Goal: Information Seeking & Learning: Find specific page/section

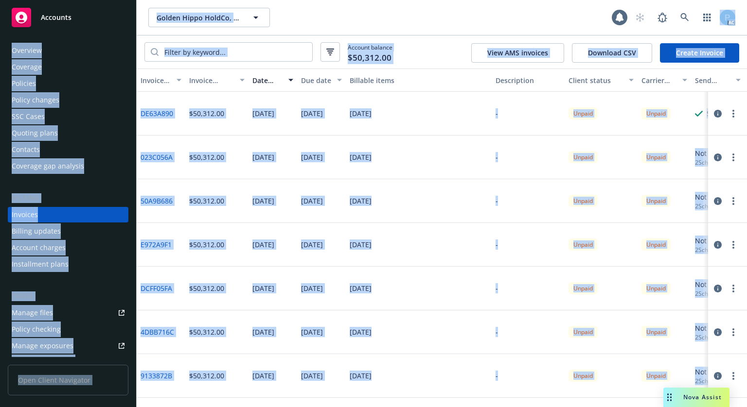
click at [74, 22] on div "Accounts" at bounding box center [68, 17] width 113 height 19
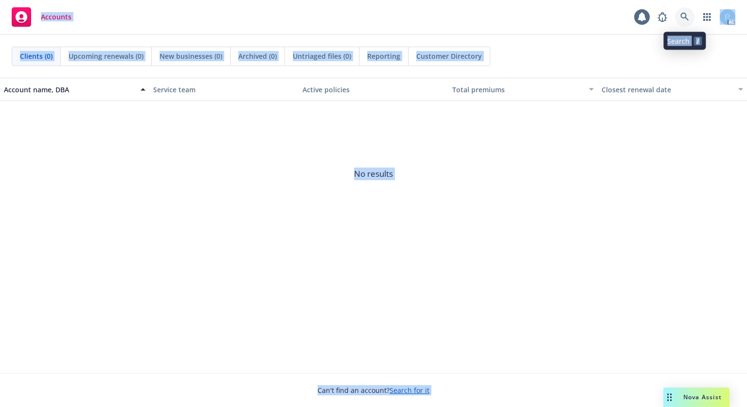
click at [686, 17] on icon at bounding box center [684, 17] width 9 height 9
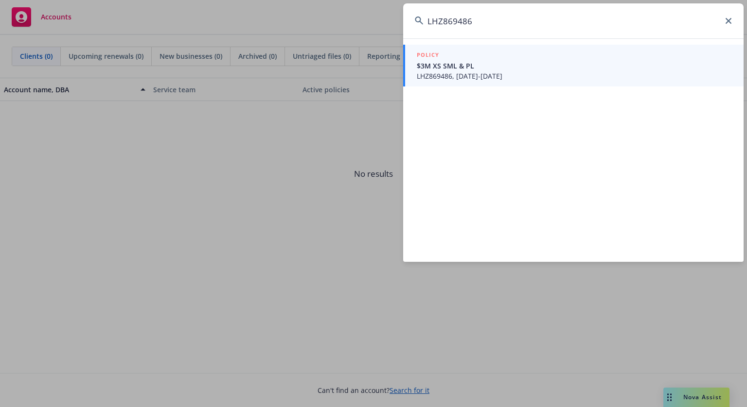
type input "LHZ869486"
click at [469, 76] on span "LHZ869486, [DATE]-[DATE]" at bounding box center [574, 76] width 315 height 10
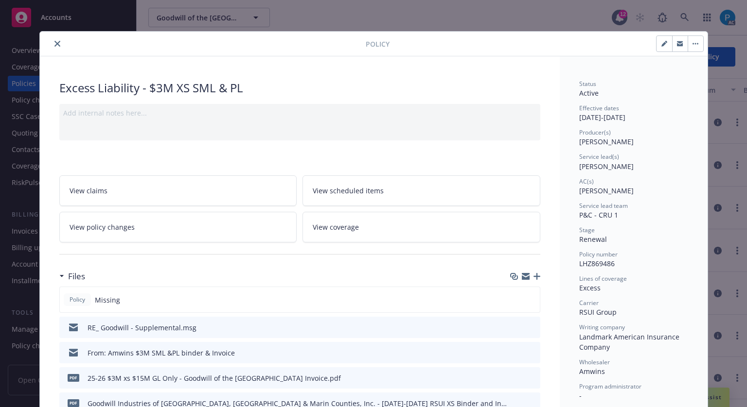
click at [54, 45] on icon "close" at bounding box center [57, 44] width 6 height 6
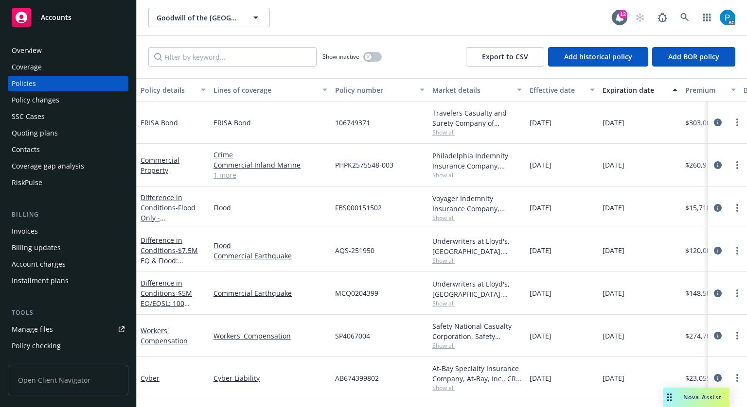
click at [40, 229] on div "Invoices" at bounding box center [68, 232] width 113 height 16
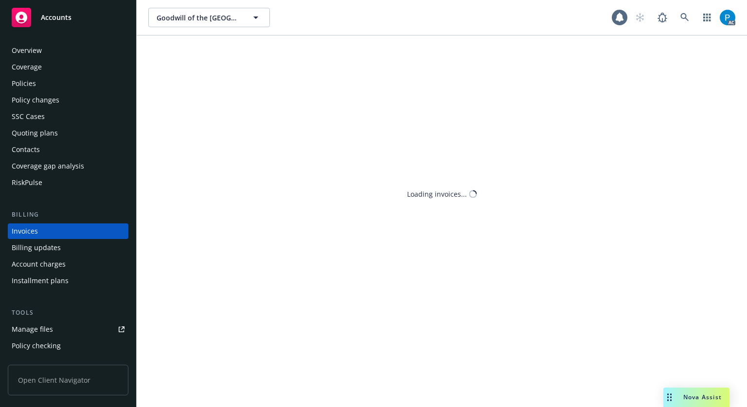
scroll to position [12, 0]
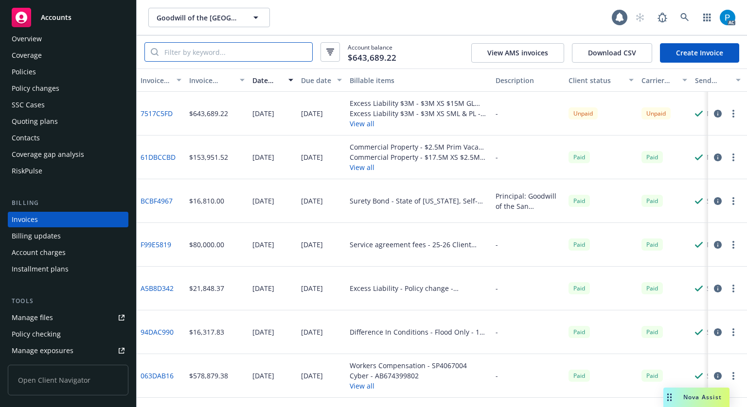
click at [218, 48] on input "search" at bounding box center [235, 52] width 154 height 18
paste input "LHZ869486"
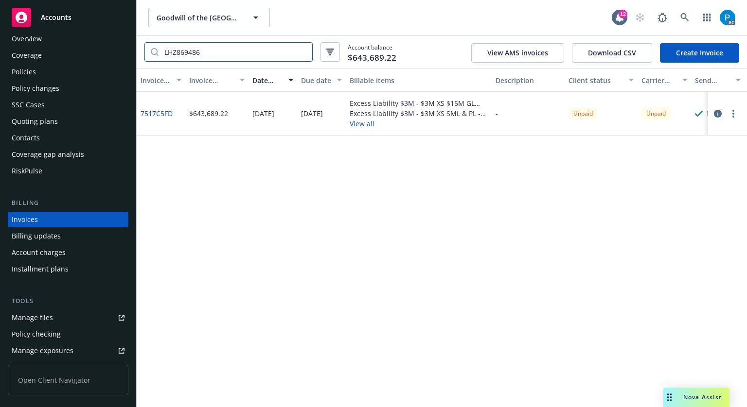
type input "LHZ869486"
click at [95, 21] on div "Accounts" at bounding box center [68, 17] width 113 height 19
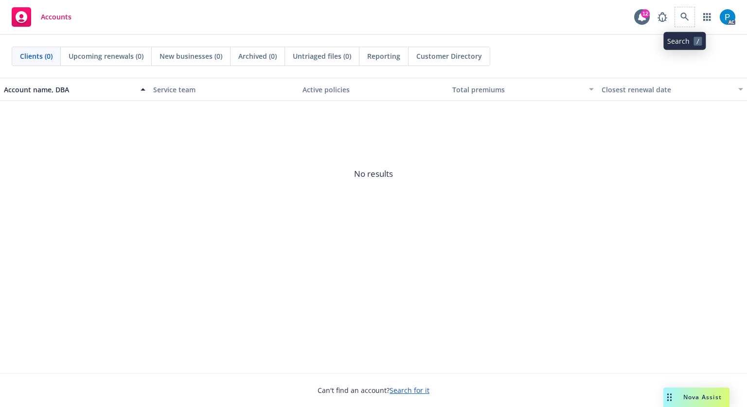
click at [677, 8] on span at bounding box center [684, 16] width 19 height 19
click at [681, 24] on link at bounding box center [684, 16] width 19 height 19
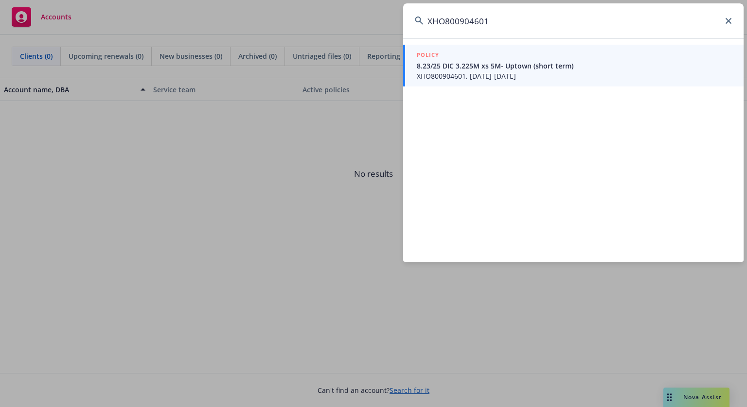
type input "XHO800904601"
click at [495, 73] on span "XHO800904601, [DATE]-[DATE]" at bounding box center [574, 76] width 315 height 10
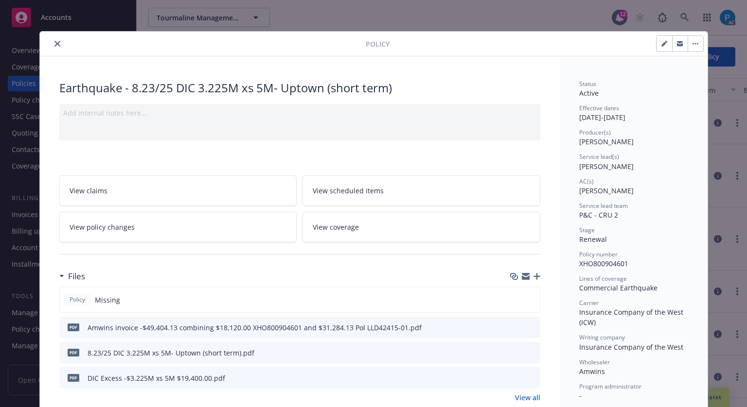
click at [54, 44] on icon "close" at bounding box center [57, 44] width 6 height 6
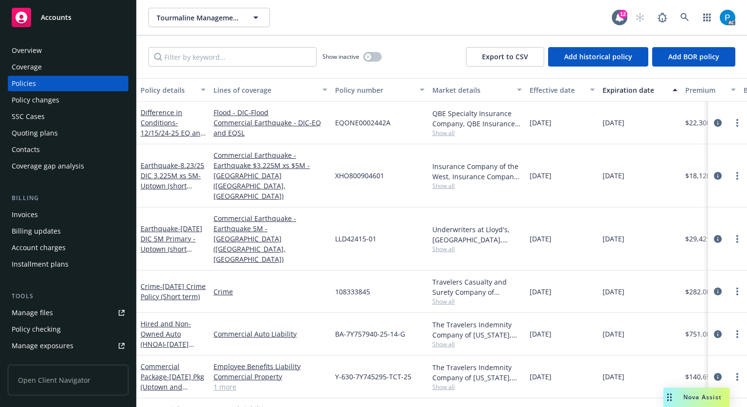
click at [35, 214] on div "Invoices" at bounding box center [25, 215] width 26 height 16
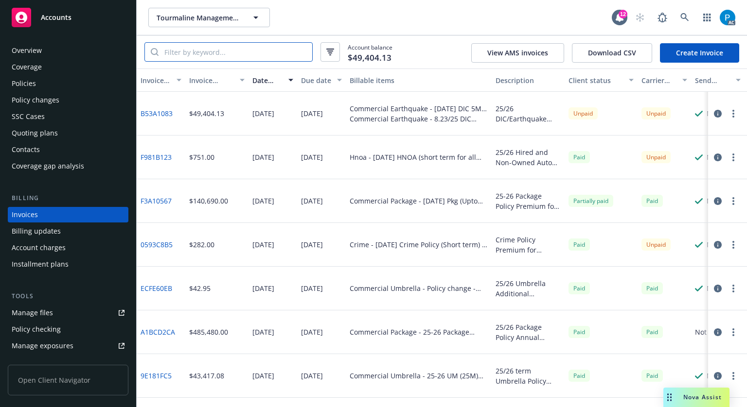
click at [220, 50] on input "search" at bounding box center [235, 52] width 154 height 18
paste input "XHO800904601"
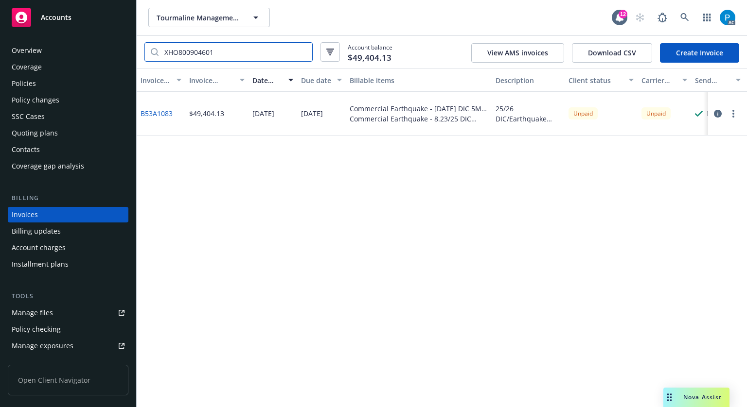
type input "XHO800904601"
click at [80, 16] on div "Accounts" at bounding box center [68, 17] width 113 height 19
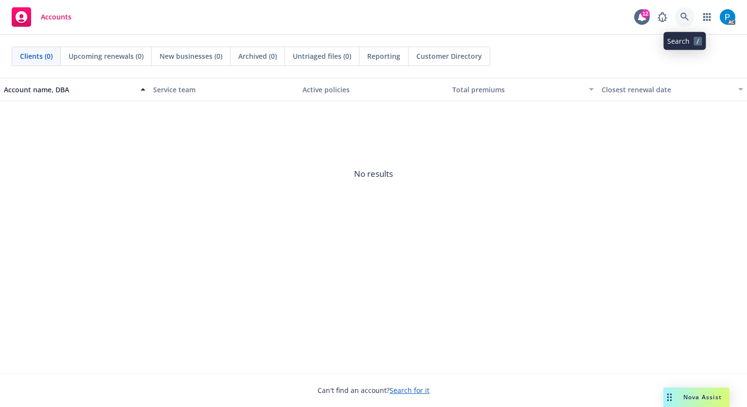
click at [688, 14] on icon at bounding box center [684, 17] width 9 height 9
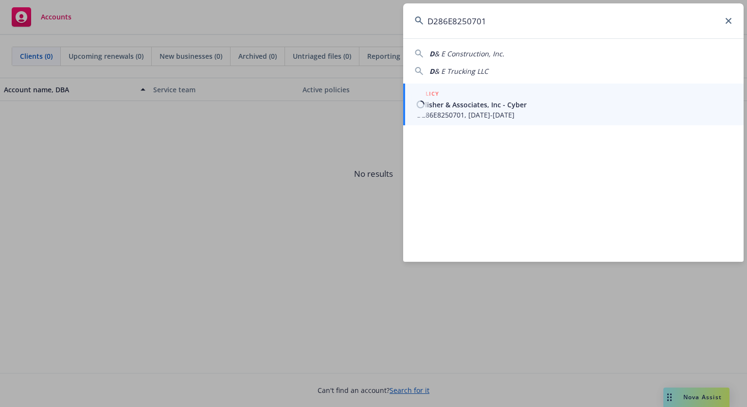
type input "D286E8250701"
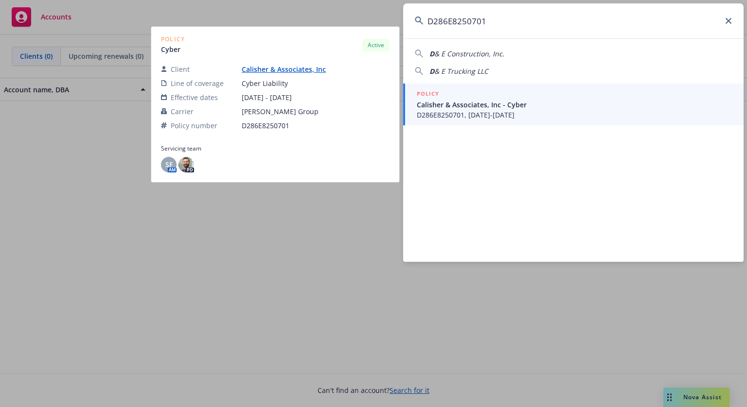
click at [494, 101] on span "Calisher & Associates, Inc - Cyber" at bounding box center [574, 105] width 315 height 10
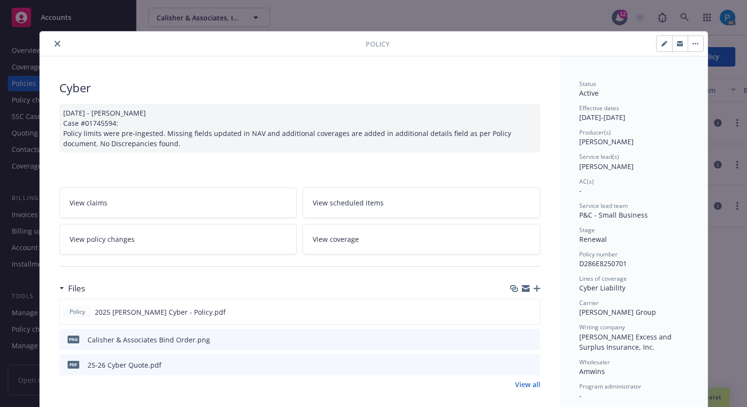
click at [52, 43] on button "close" at bounding box center [58, 44] width 12 height 12
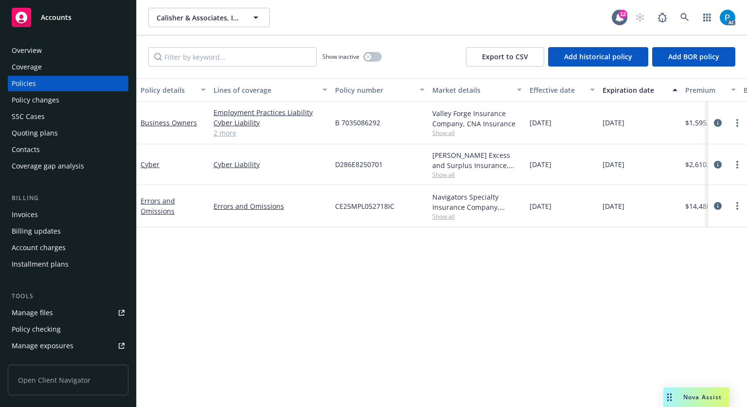
click at [37, 213] on div "Invoices" at bounding box center [68, 215] width 113 height 16
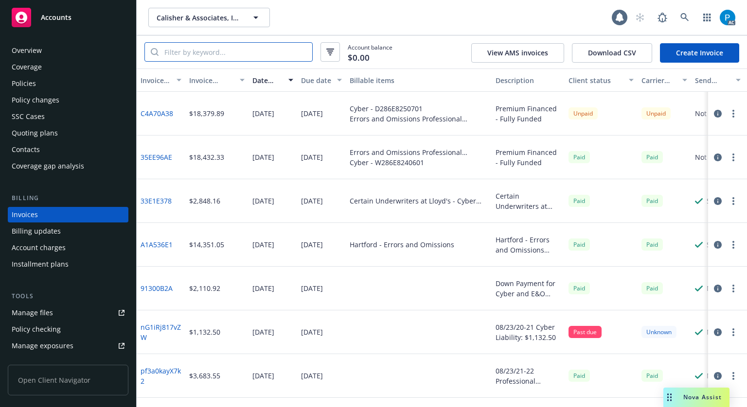
click at [221, 53] on input "search" at bounding box center [235, 52] width 154 height 18
paste input "D286E8250701"
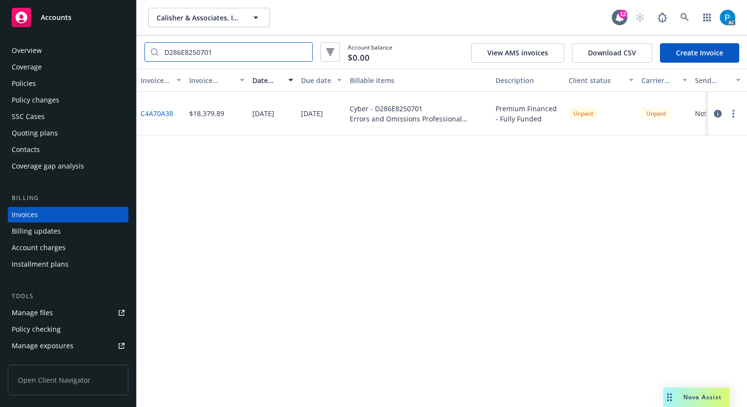
type input "D286E8250701"
click at [58, 26] on div "Accounts" at bounding box center [68, 17] width 113 height 19
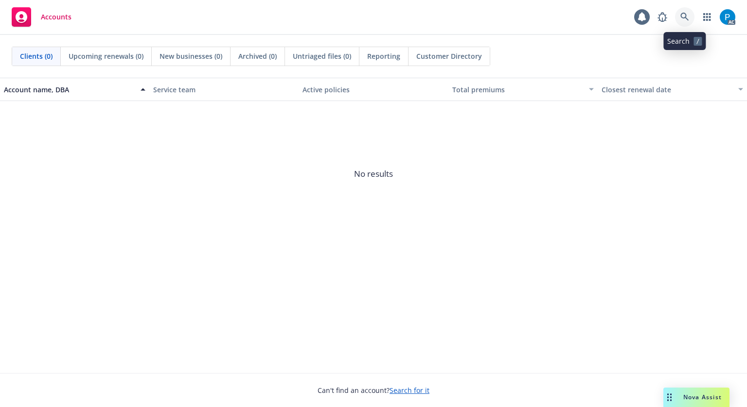
click at [684, 13] on icon at bounding box center [684, 17] width 9 height 9
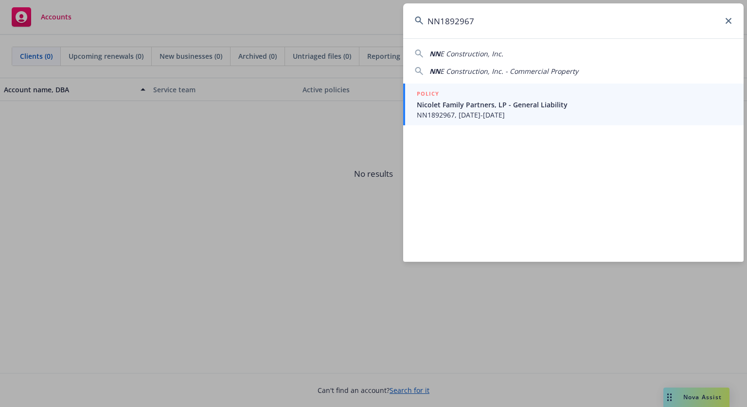
type input "NN1892967"
click at [516, 91] on div "POLICY" at bounding box center [574, 94] width 315 height 11
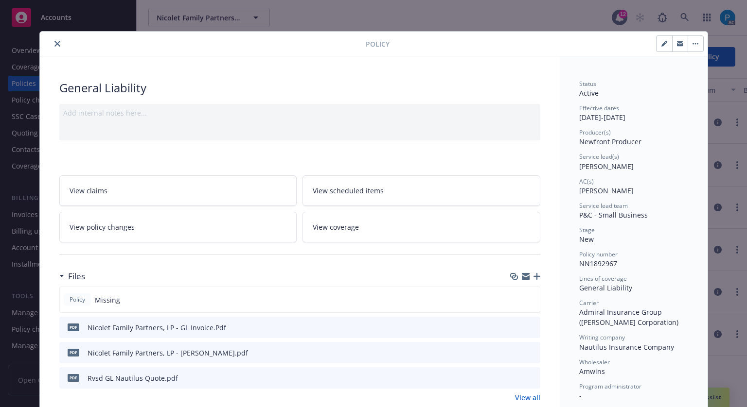
click at [54, 45] on icon "close" at bounding box center [57, 44] width 6 height 6
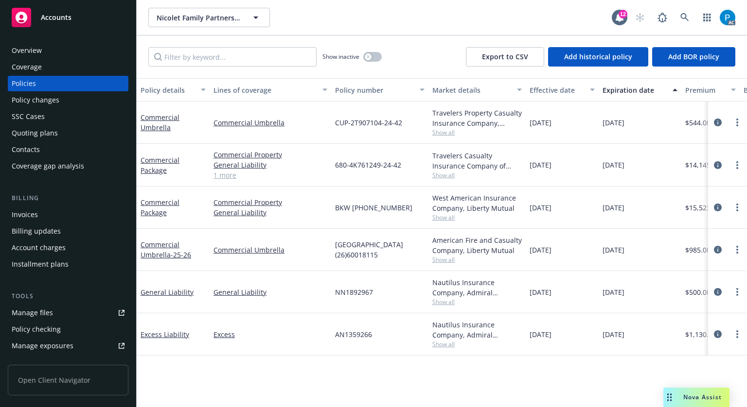
click at [59, 214] on div "Invoices" at bounding box center [68, 215] width 113 height 16
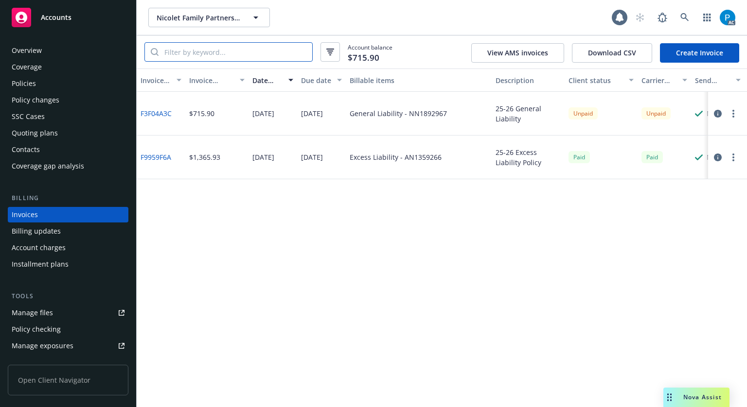
click at [233, 60] on input "search" at bounding box center [235, 52] width 154 height 18
click at [231, 53] on input "search" at bounding box center [235, 52] width 154 height 18
paste input "NN1892967"
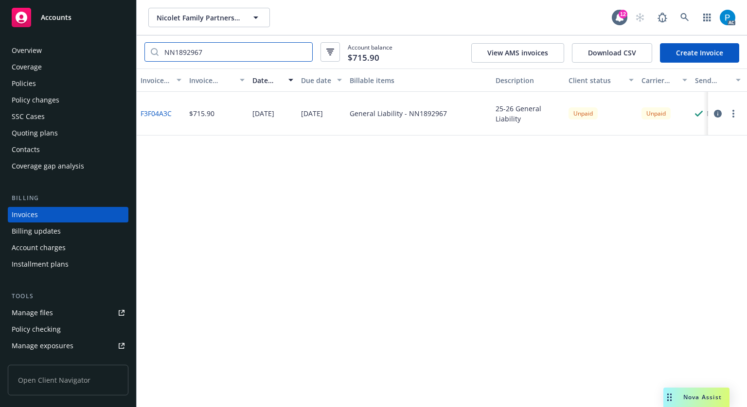
type input "NN1892967"
click at [86, 9] on div "Accounts" at bounding box center [68, 17] width 113 height 19
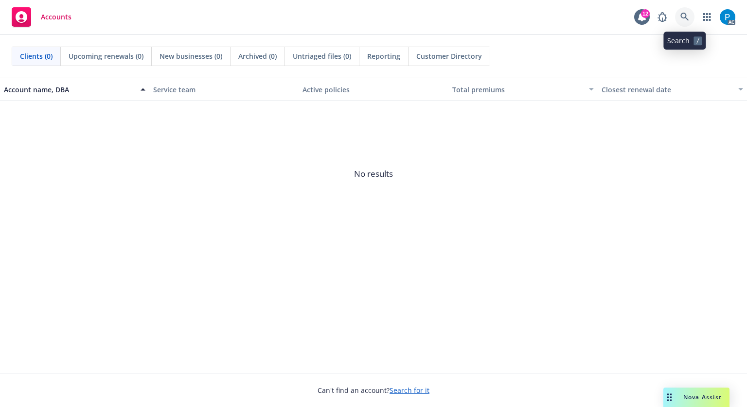
click at [684, 13] on icon at bounding box center [684, 17] width 9 height 9
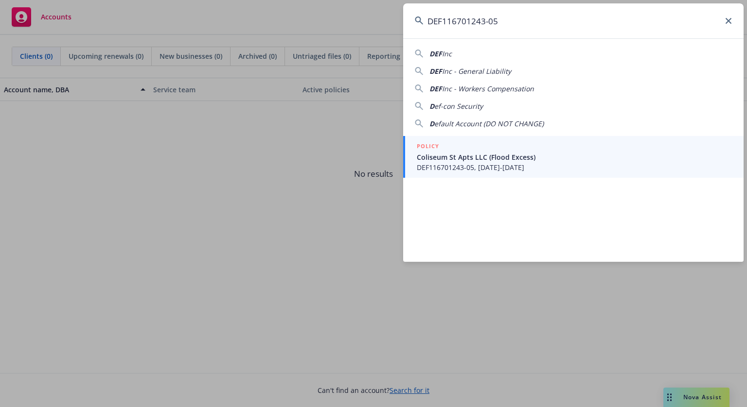
type input "DEF116701243-05"
click at [484, 158] on span "Coliseum St Apts LLC (Flood Excess)" at bounding box center [574, 157] width 315 height 10
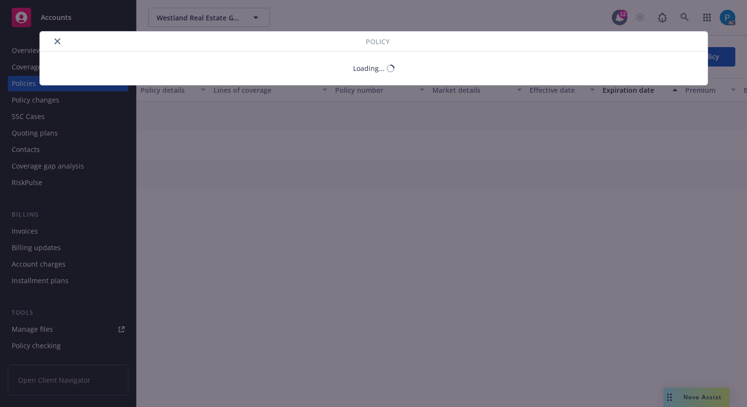
click at [55, 35] on div "Policy" at bounding box center [373, 42] width 667 height 20
click at [57, 46] on button "close" at bounding box center [58, 41] width 12 height 12
click at [60, 34] on div "Policy" at bounding box center [373, 42] width 667 height 20
click at [57, 45] on button "close" at bounding box center [58, 41] width 12 height 12
click at [53, 43] on button "close" at bounding box center [58, 41] width 12 height 12
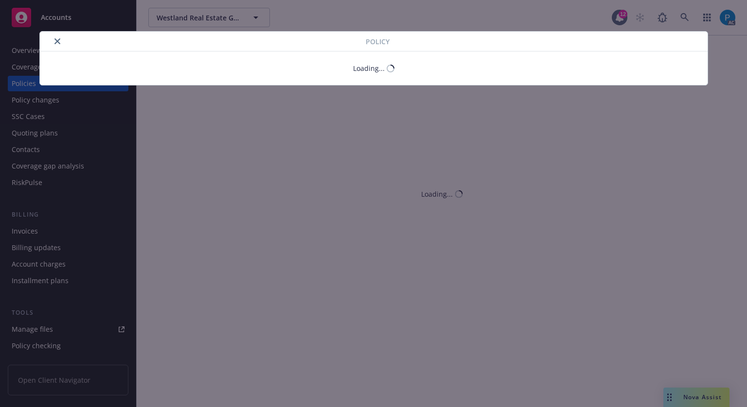
click at [53, 43] on button "close" at bounding box center [58, 41] width 12 height 12
